Goal: Task Accomplishment & Management: Use online tool/utility

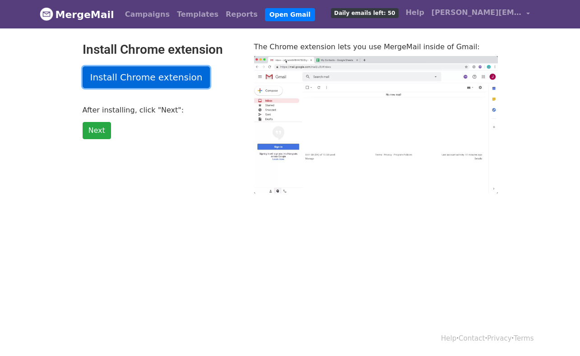
click at [161, 76] on link "Install Chrome extension" at bounding box center [147, 77] width 128 height 22
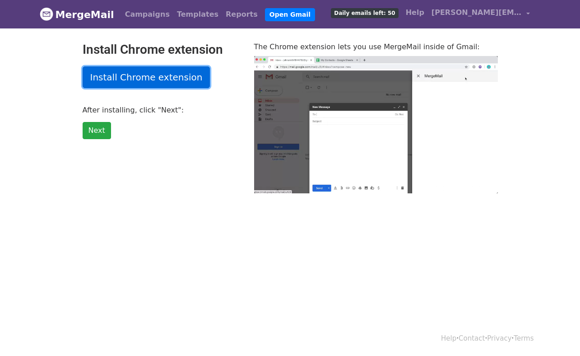
click at [135, 79] on link "Install Chrome extension" at bounding box center [147, 77] width 128 height 22
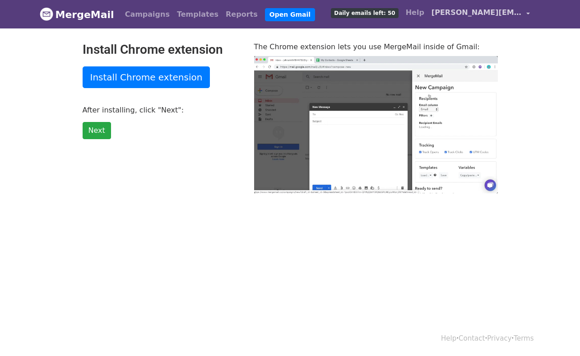
click at [484, 14] on span "[PERSON_NAME][EMAIL_ADDRESS][DOMAIN_NAME]" at bounding box center [477, 12] width 90 height 11
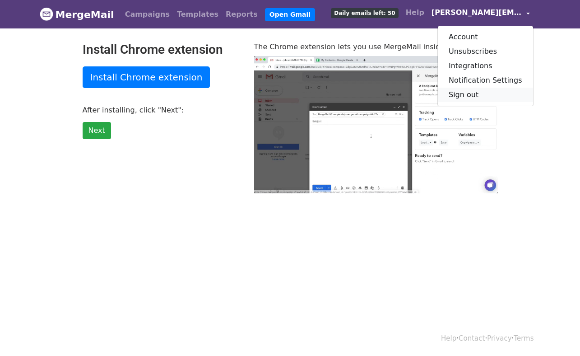
click at [474, 88] on link "Sign out" at bounding box center [485, 95] width 95 height 14
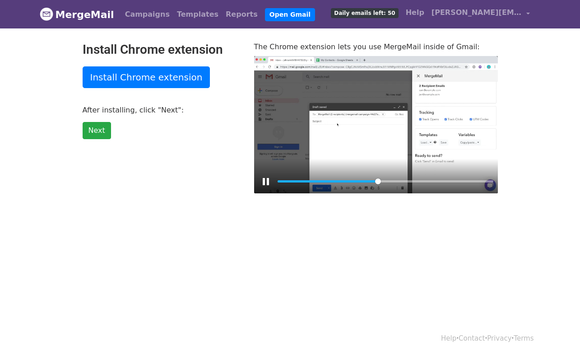
type input "47.36"
